Goal: Navigation & Orientation: Find specific page/section

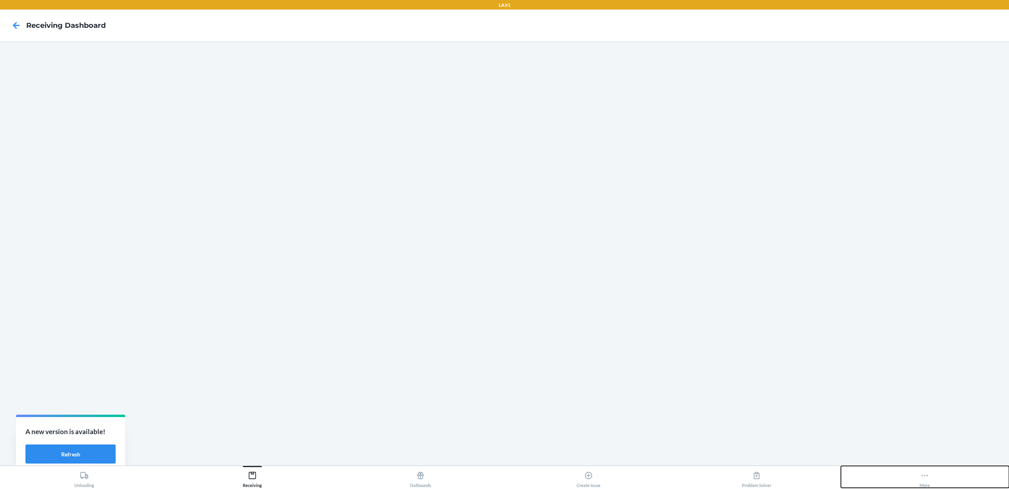
click at [933, 474] on button "More" at bounding box center [925, 477] width 168 height 22
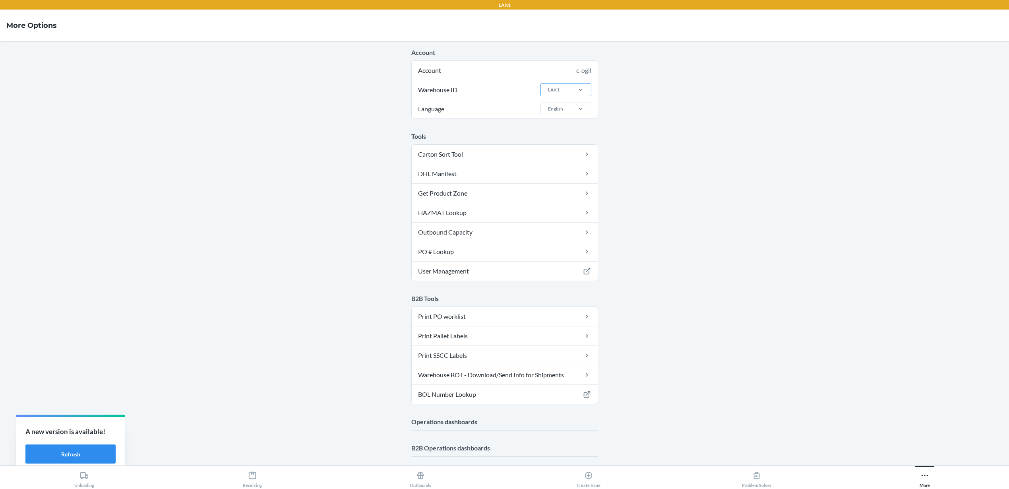
click at [561, 88] on div "LAX1" at bounding box center [555, 90] width 29 height 12
click at [548, 88] on input "Warehouse ID LAX1" at bounding box center [547, 89] width 1 height 7
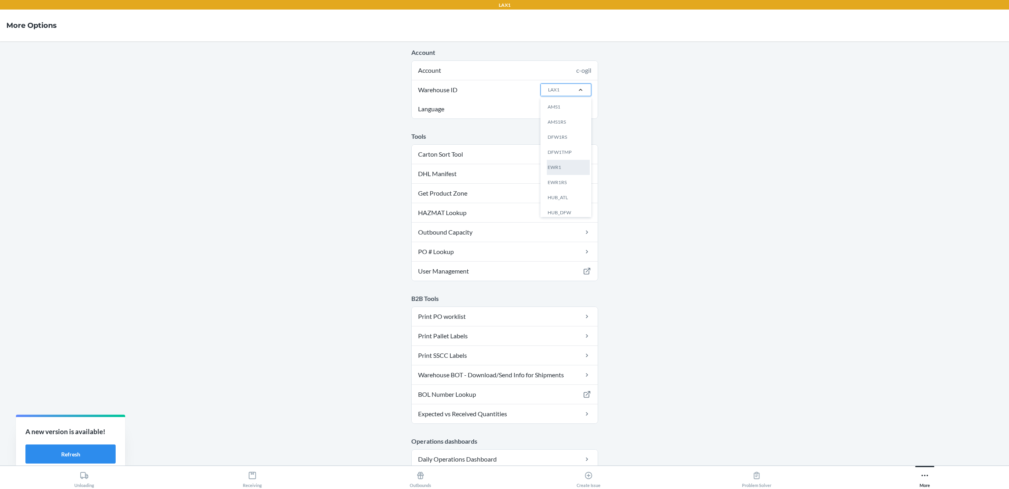
click at [568, 169] on div "EWR1" at bounding box center [568, 167] width 43 height 15
click at [548, 93] on input "Warehouse ID option EWR1 focused, 5 of 25. 25 results available. Use Up and Dow…" at bounding box center [547, 89] width 1 height 7
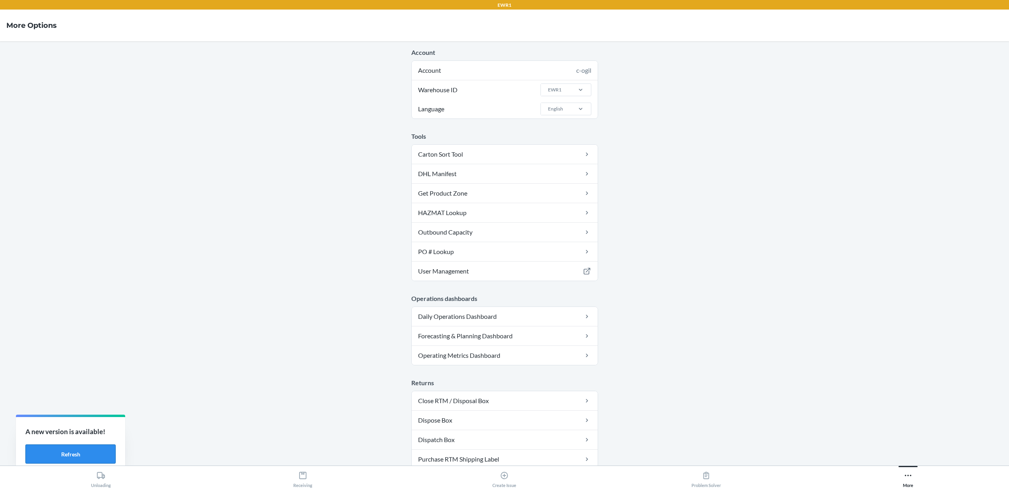
click at [103, 451] on button "Refresh" at bounding box center [70, 453] width 90 height 19
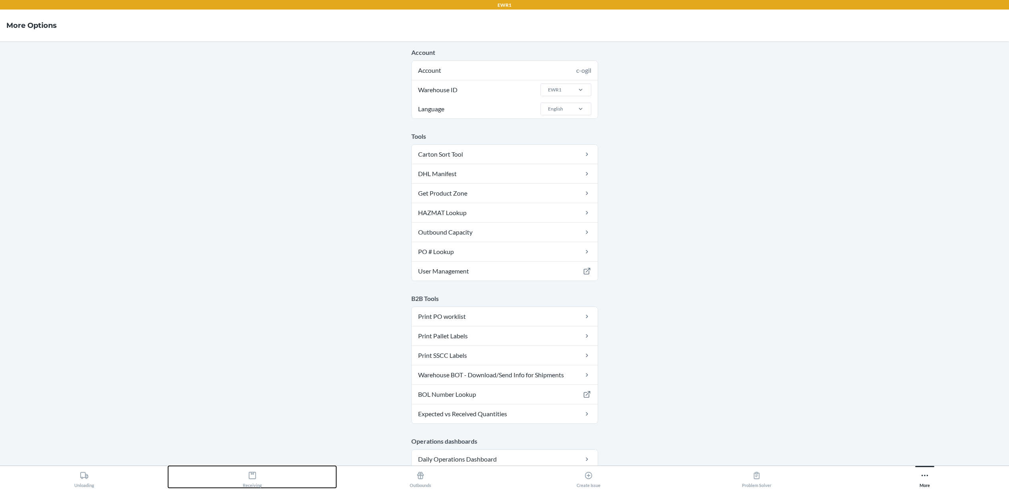
click at [262, 475] on button "Receiving" at bounding box center [252, 477] width 168 height 22
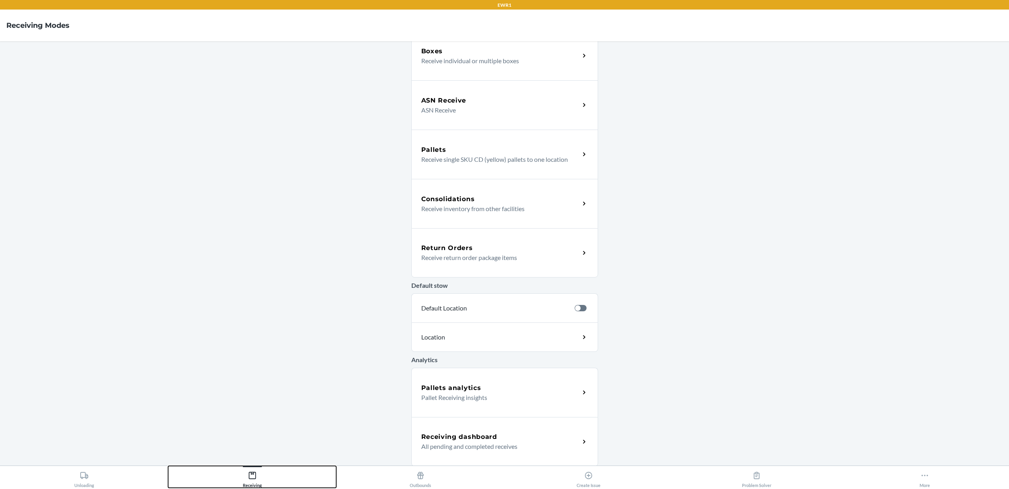
scroll to position [65, 0]
click at [501, 458] on div "Receiving dashboard All pending and completed receives" at bounding box center [504, 440] width 187 height 49
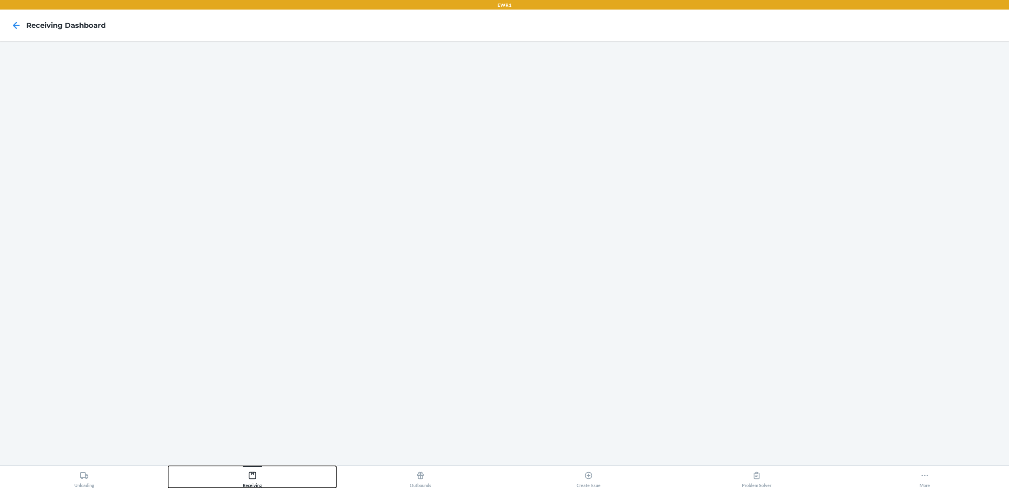
click at [259, 481] on div "Receiving" at bounding box center [252, 478] width 19 height 20
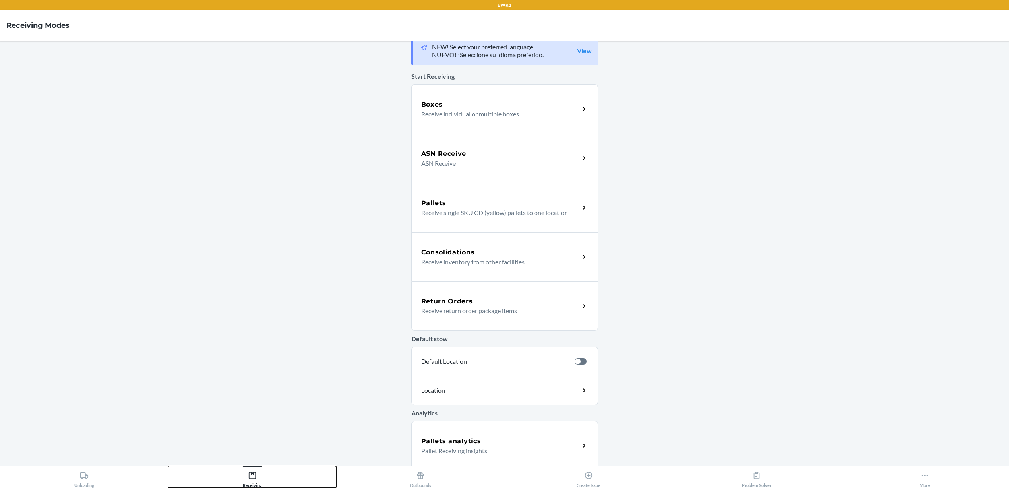
scroll to position [17, 0]
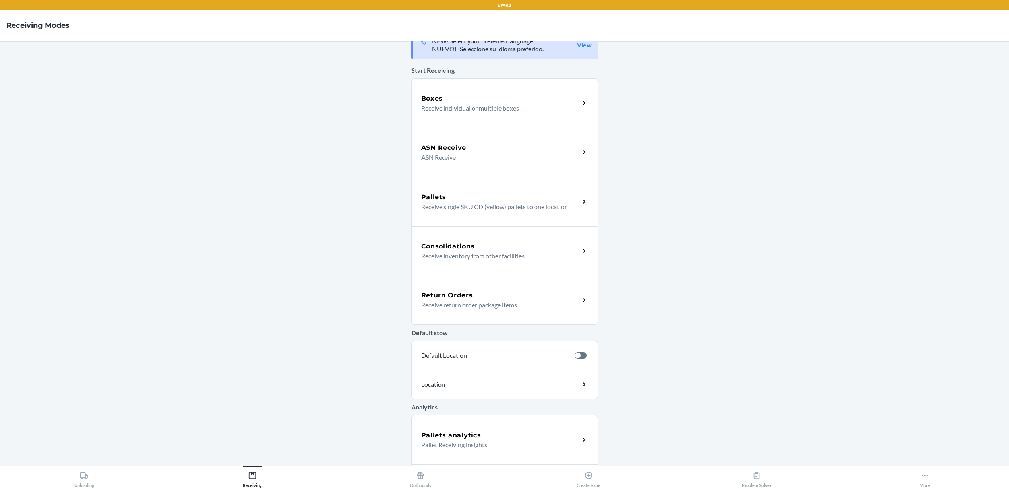
click at [518, 429] on div "Pallets analytics Pallet Receiving insights" at bounding box center [504, 439] width 187 height 49
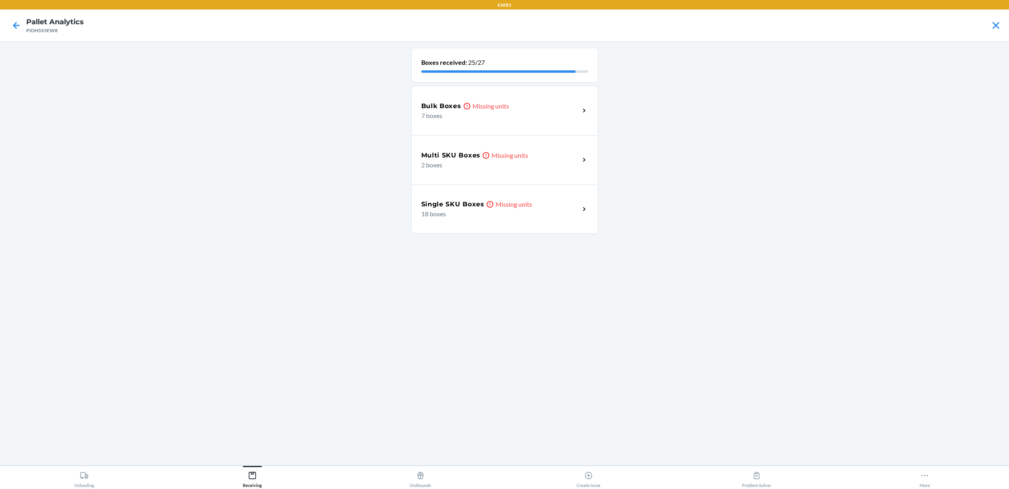
click at [559, 122] on div "Bulk Boxes Missing units 7 boxes" at bounding box center [504, 110] width 187 height 49
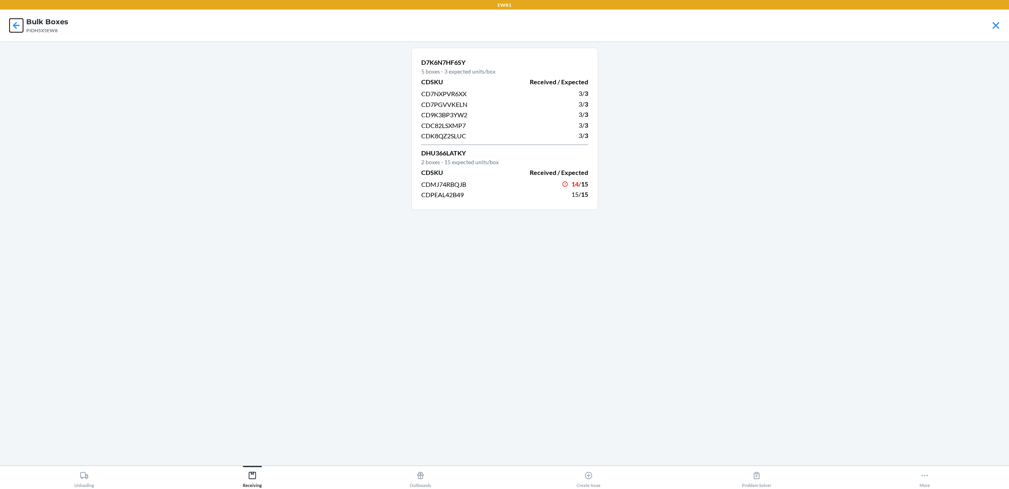
click at [17, 26] on icon at bounding box center [17, 26] width 14 height 14
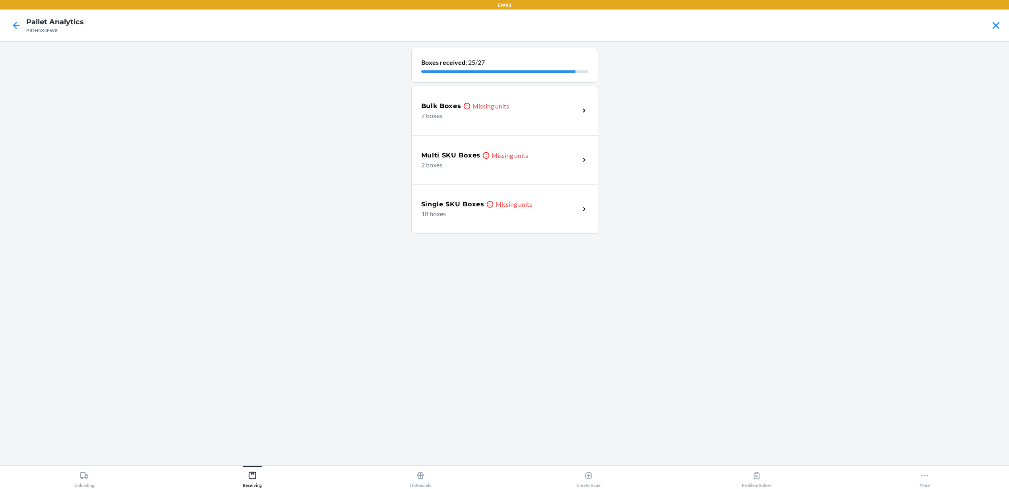
click at [521, 164] on p "2 boxes" at bounding box center [497, 165] width 152 height 10
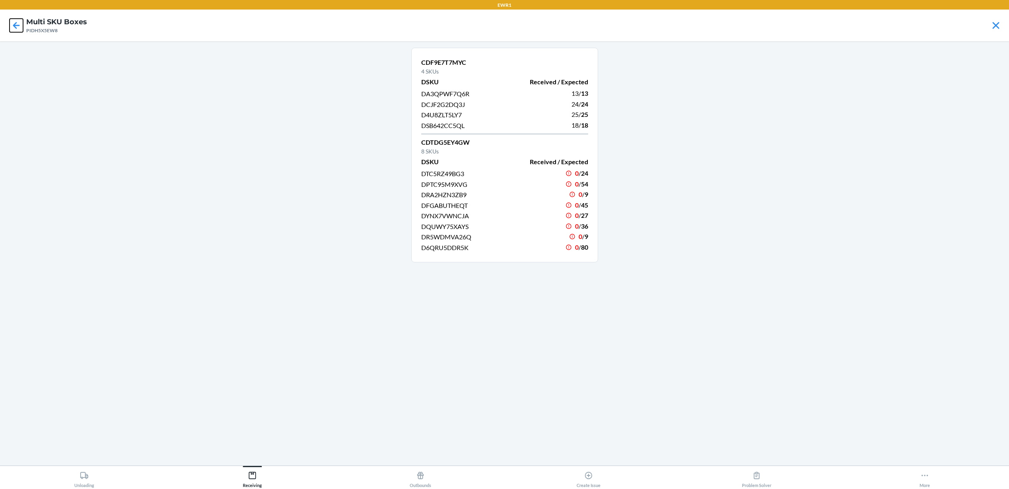
click at [19, 28] on icon at bounding box center [17, 26] width 14 height 14
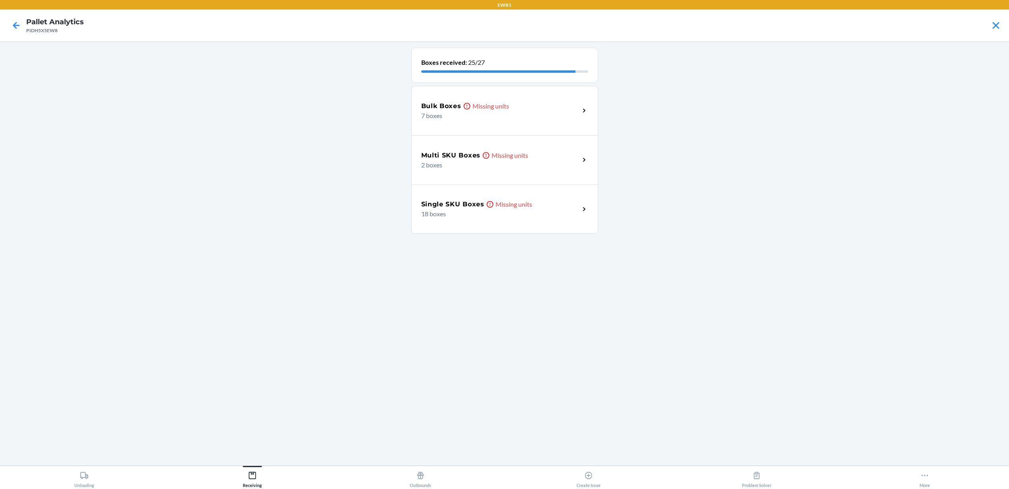
click at [467, 211] on p "18 boxes" at bounding box center [497, 214] width 152 height 10
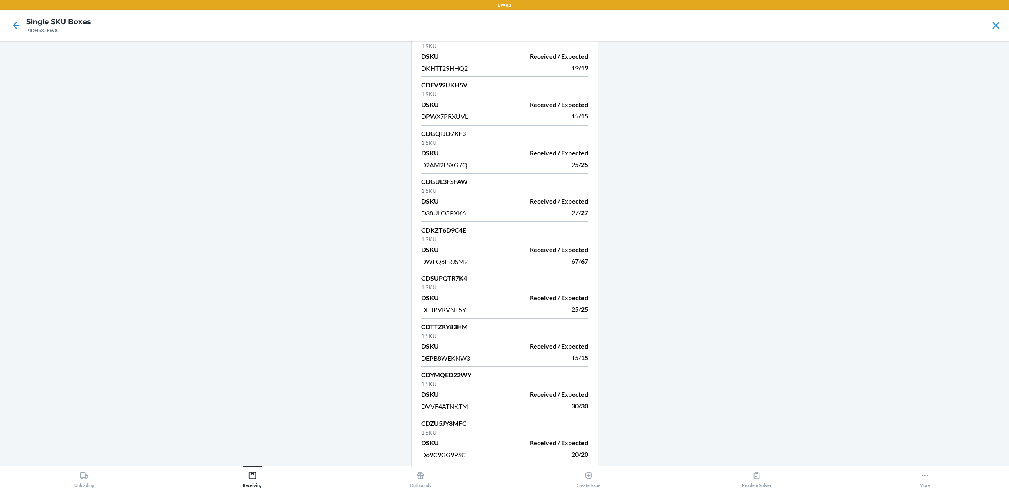
scroll to position [464, 0]
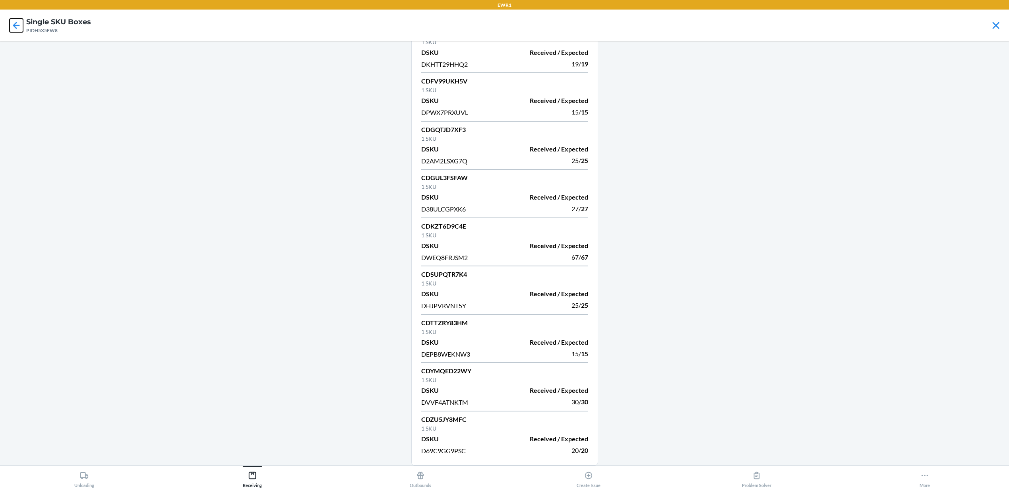
click at [21, 23] on icon at bounding box center [17, 26] width 14 height 14
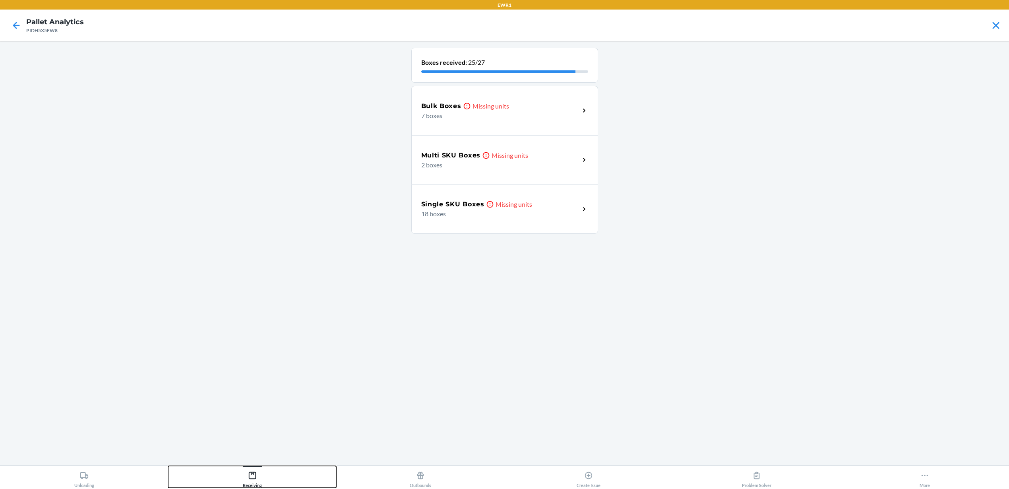
click at [263, 483] on button "Receiving" at bounding box center [252, 477] width 168 height 22
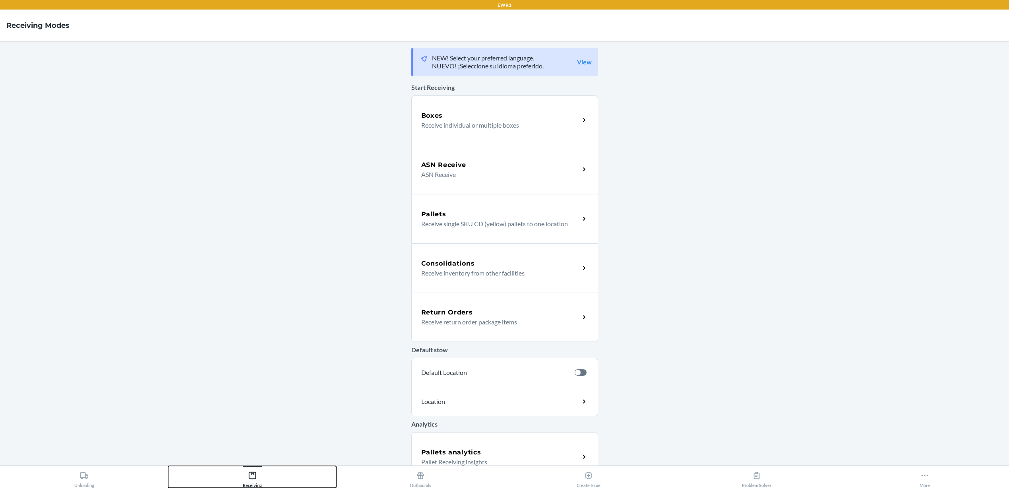
click at [263, 481] on button "Receiving" at bounding box center [252, 477] width 168 height 22
click at [267, 477] on button "Receiving" at bounding box center [252, 477] width 168 height 22
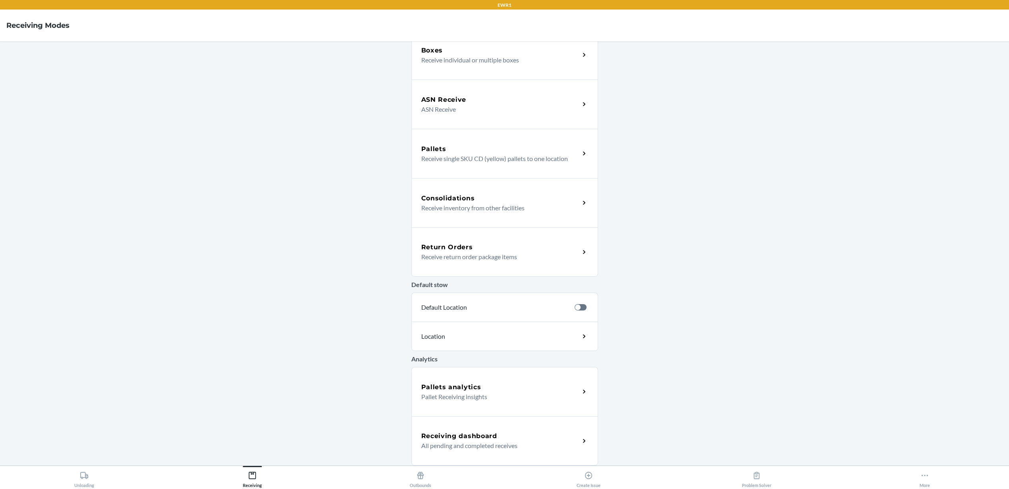
click at [537, 434] on div "Receiving dashboard" at bounding box center [500, 436] width 158 height 10
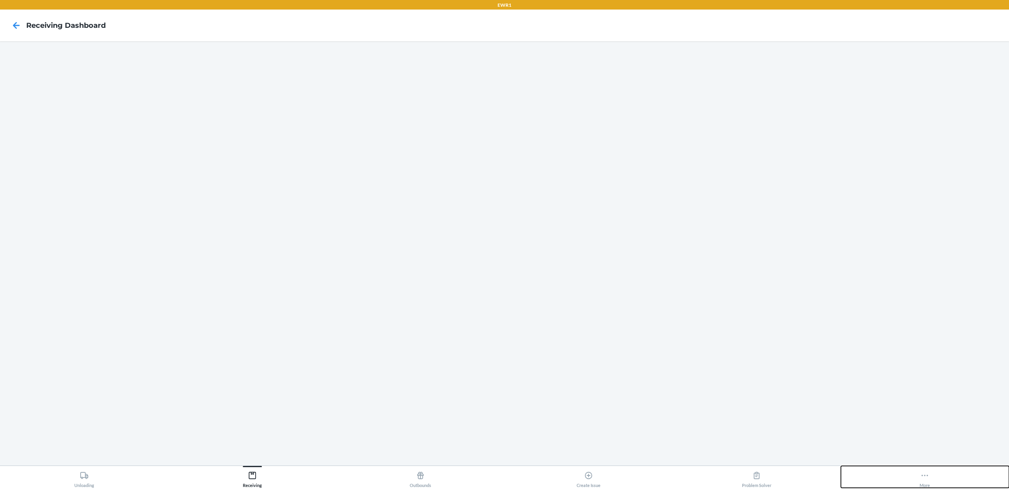
click at [944, 480] on button "More" at bounding box center [925, 477] width 168 height 22
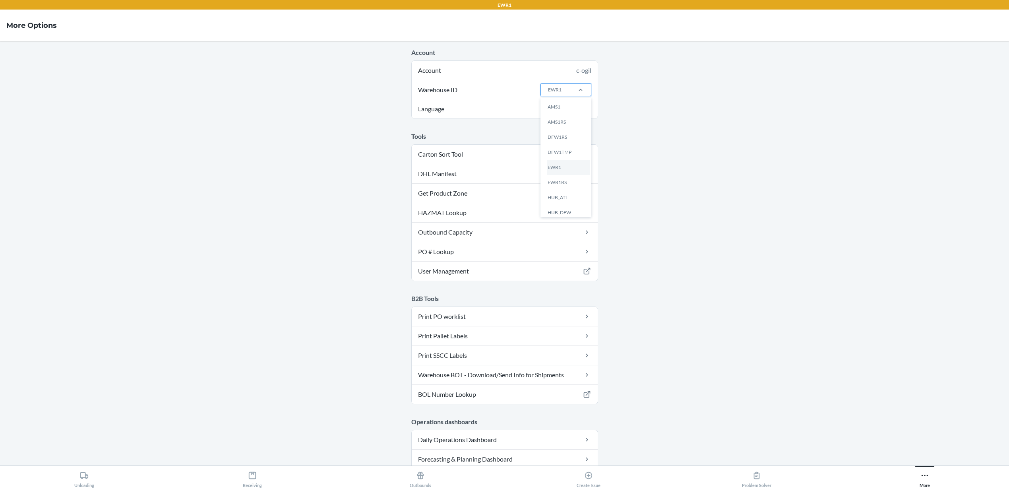
click at [562, 85] on div "EWR1" at bounding box center [555, 90] width 29 height 12
click at [548, 86] on input "Warehouse ID option AMS1 focused, 1 of 25. 25 results available. Use Up and Dow…" at bounding box center [547, 89] width 1 height 7
type input "lax"
click at [557, 108] on div "LAX1" at bounding box center [568, 106] width 43 height 15
click at [554, 93] on input "lax" at bounding box center [550, 89] width 7 height 7
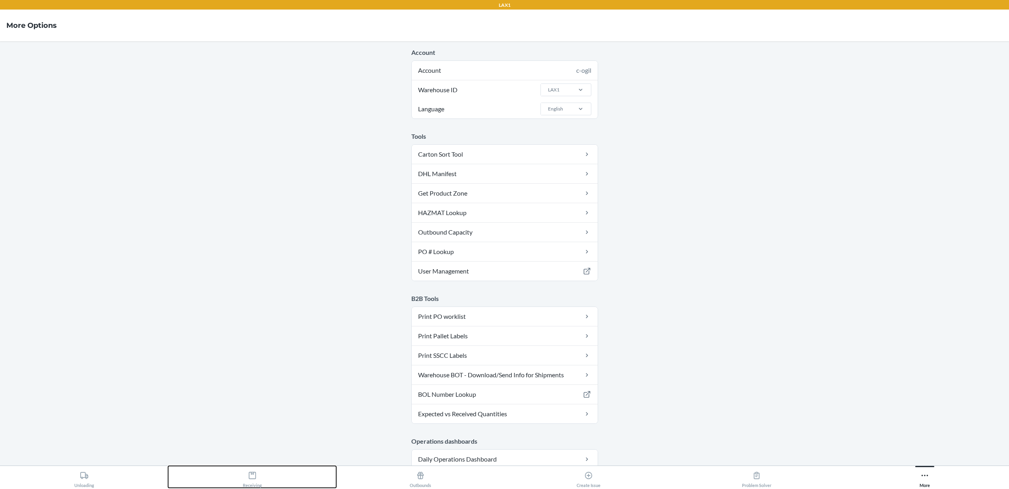
click at [270, 472] on button "Receiving" at bounding box center [252, 477] width 168 height 22
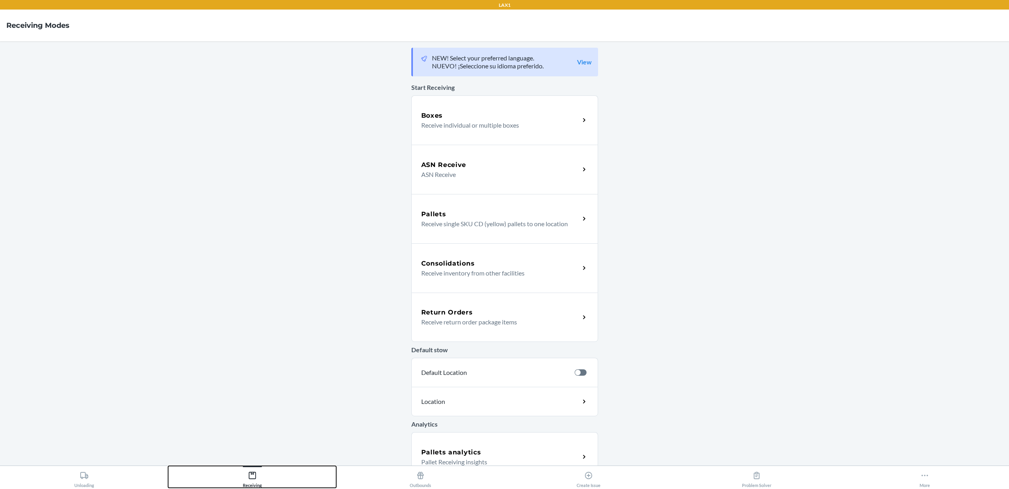
scroll to position [65, 0]
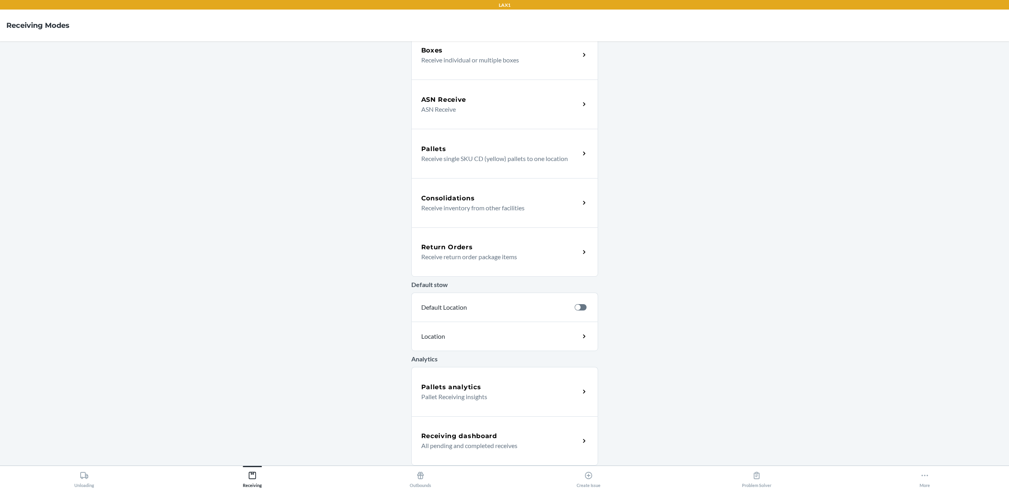
click at [475, 442] on p "All pending and completed receives" at bounding box center [497, 446] width 152 height 10
